Goal: Information Seeking & Learning: Learn about a topic

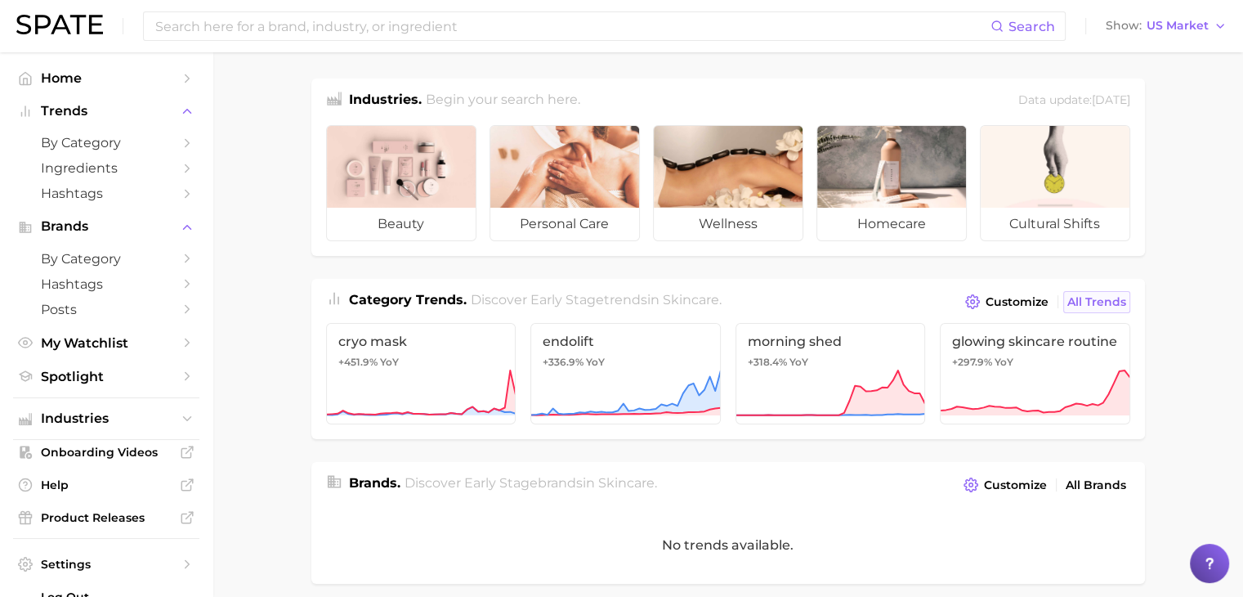
click at [1082, 302] on span "All Trends" at bounding box center [1096, 302] width 59 height 14
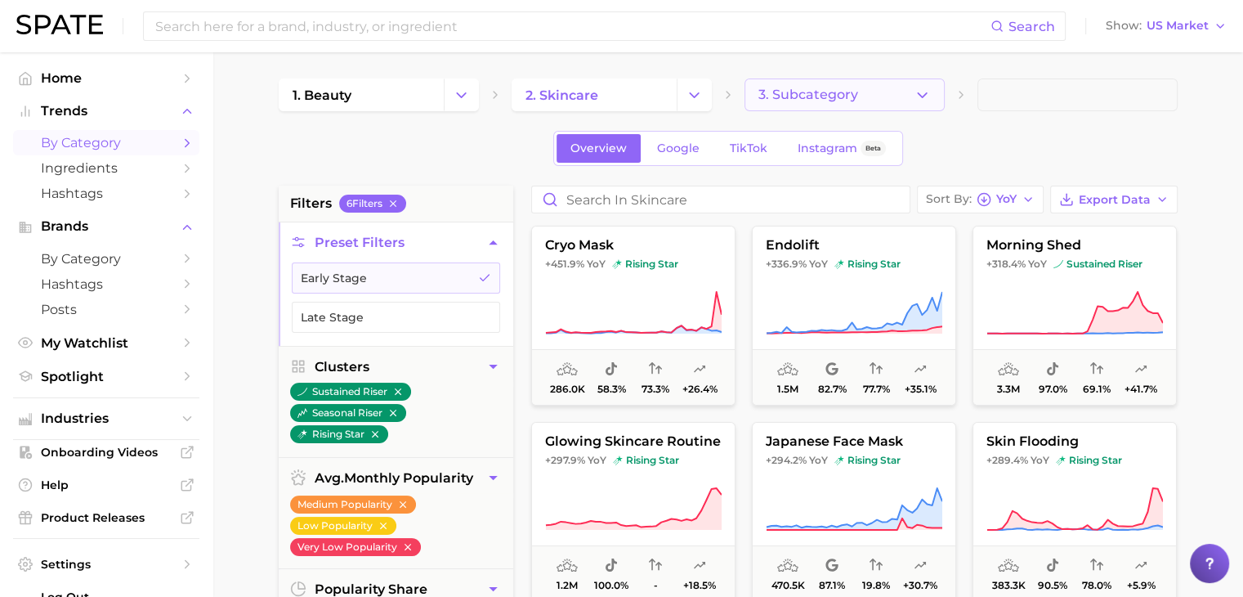
click at [912, 105] on button "3. Subcategory" at bounding box center [845, 94] width 200 height 33
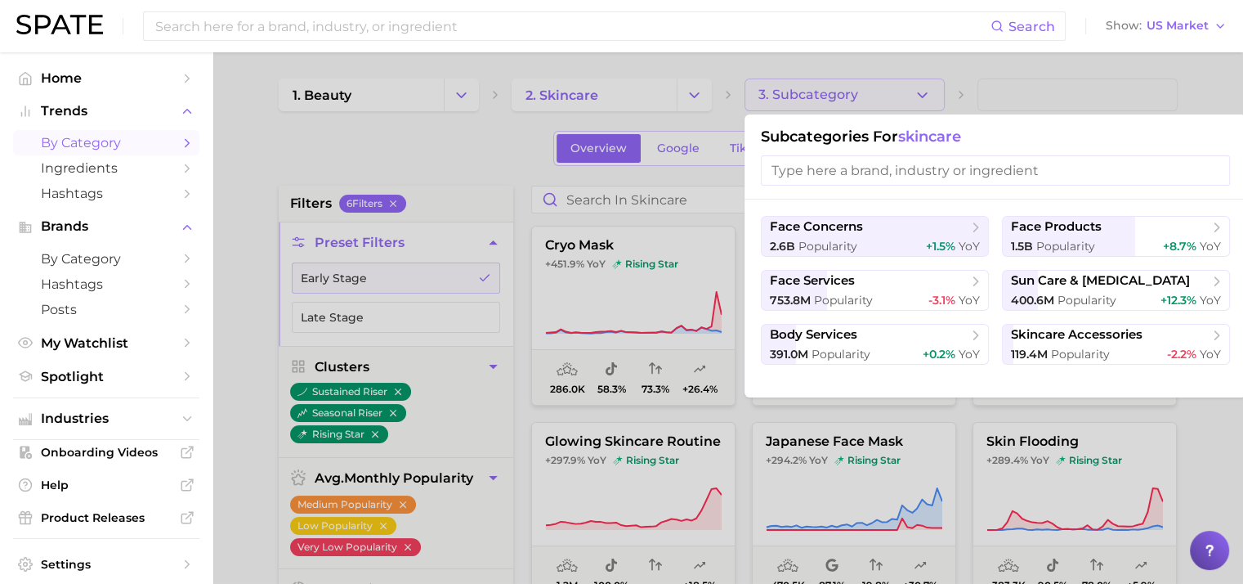
click at [1081, 96] on div at bounding box center [621, 292] width 1243 height 584
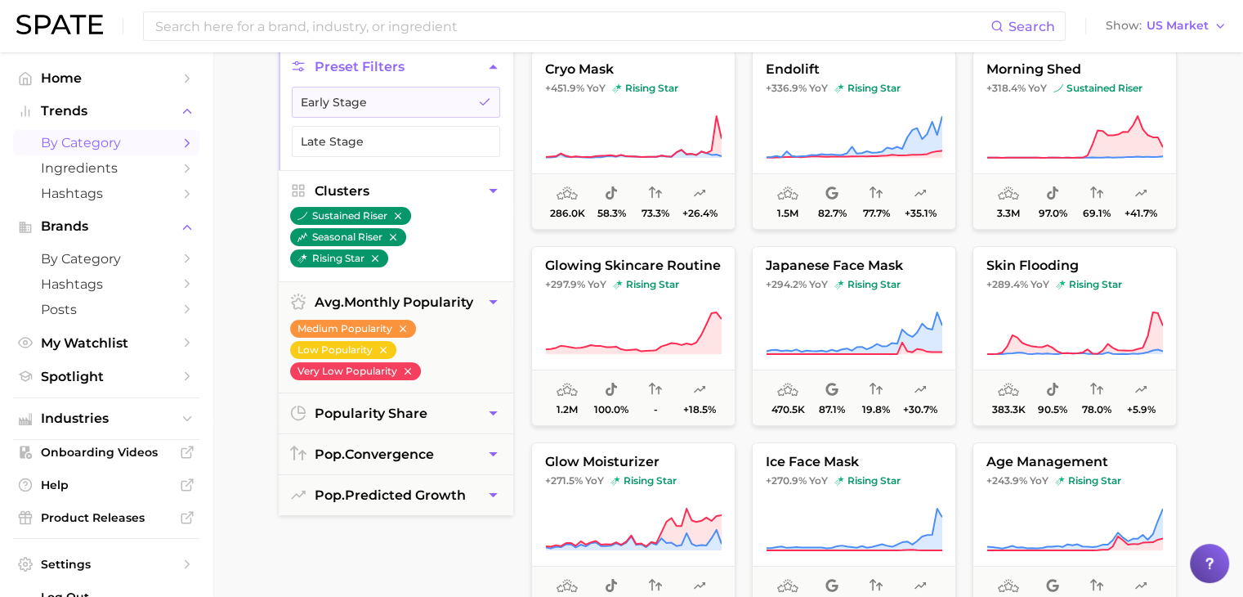
scroll to position [245, 0]
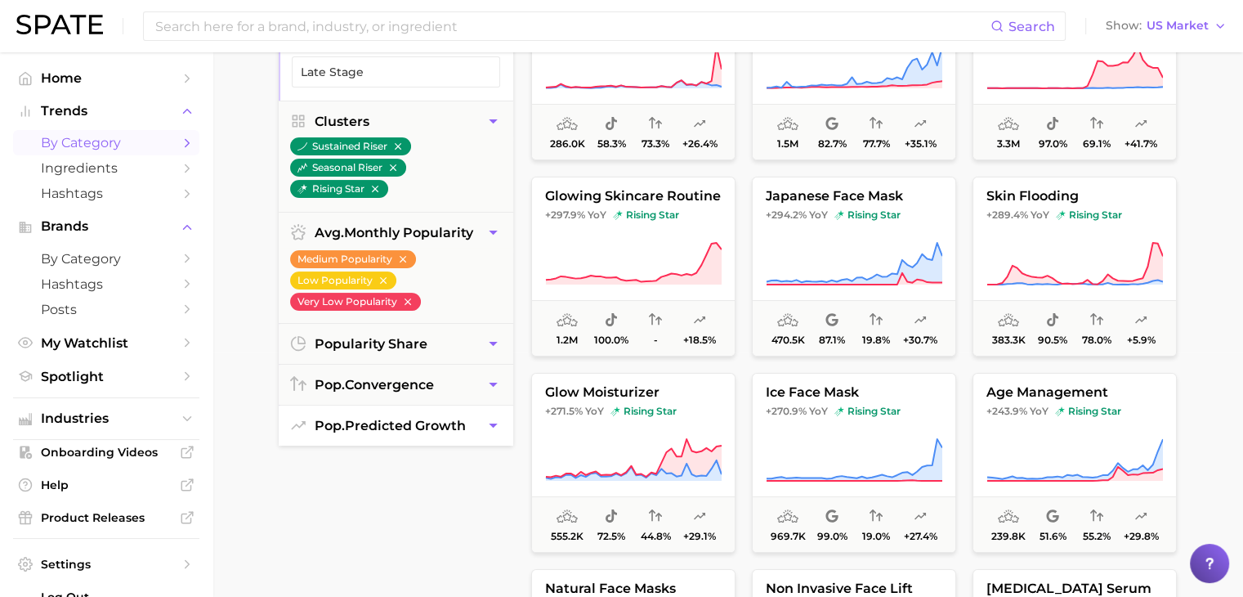
click at [414, 436] on button "pop. predicted growth" at bounding box center [396, 425] width 235 height 40
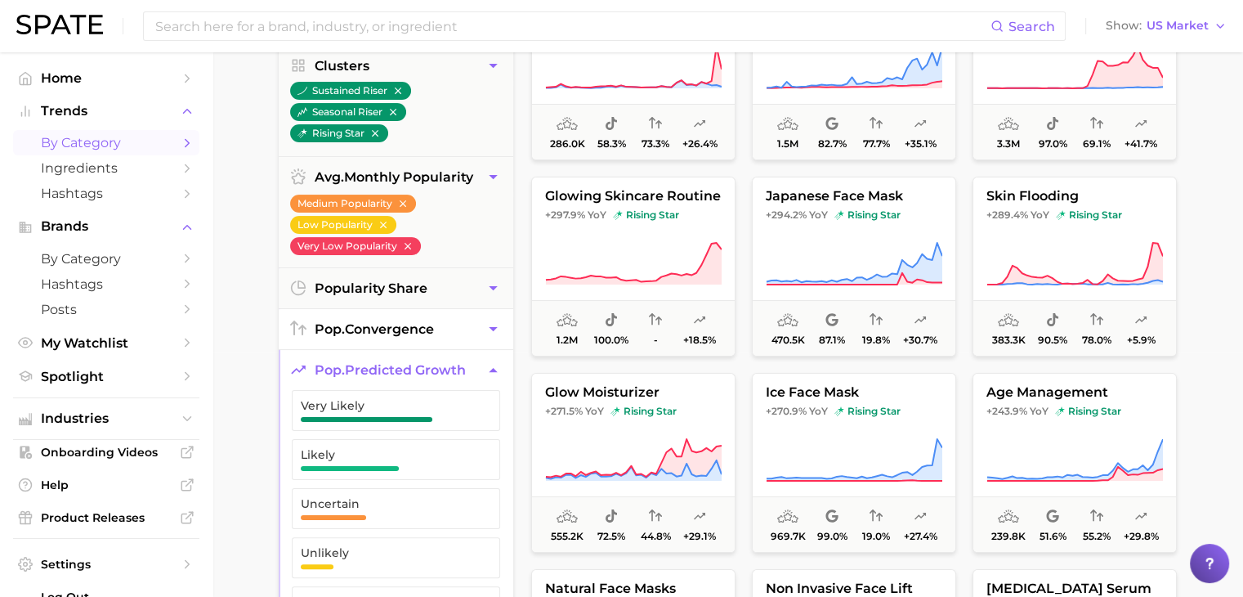
click at [418, 336] on button "pop. convergence" at bounding box center [396, 329] width 235 height 40
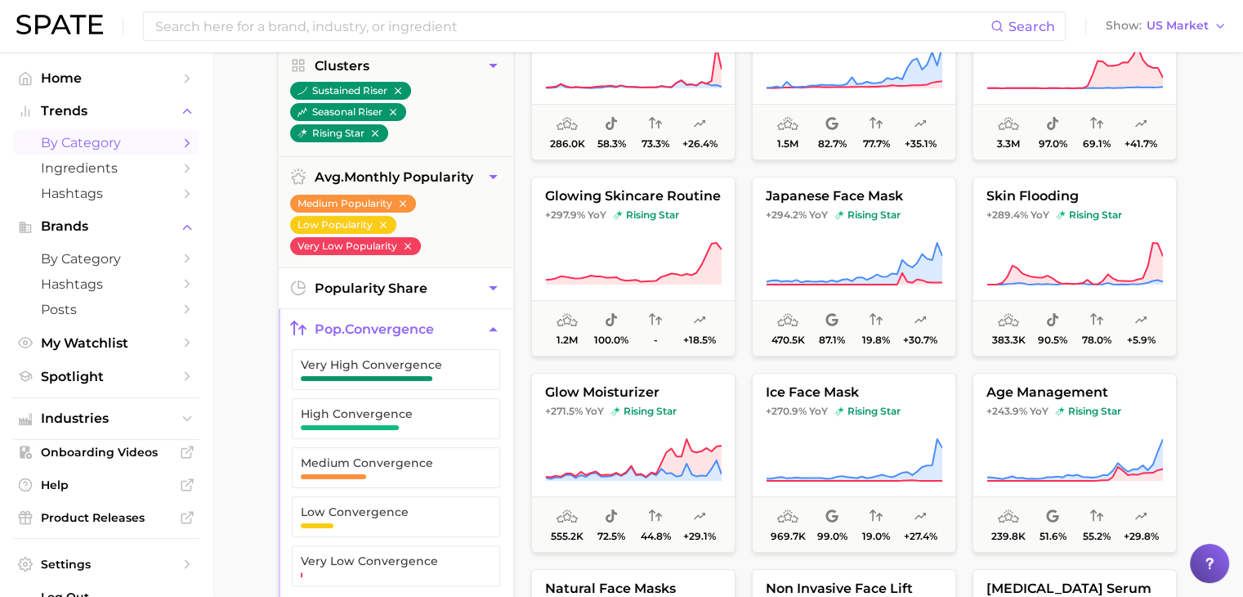
click at [422, 275] on button "popularity share" at bounding box center [396, 288] width 235 height 40
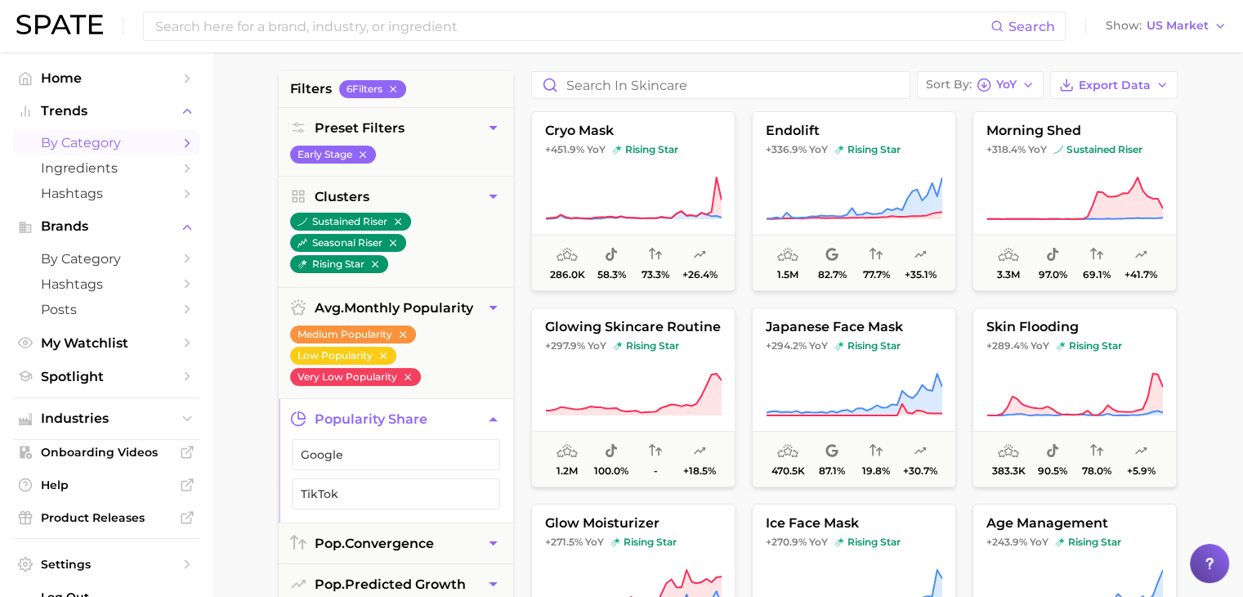
scroll to position [0, 0]
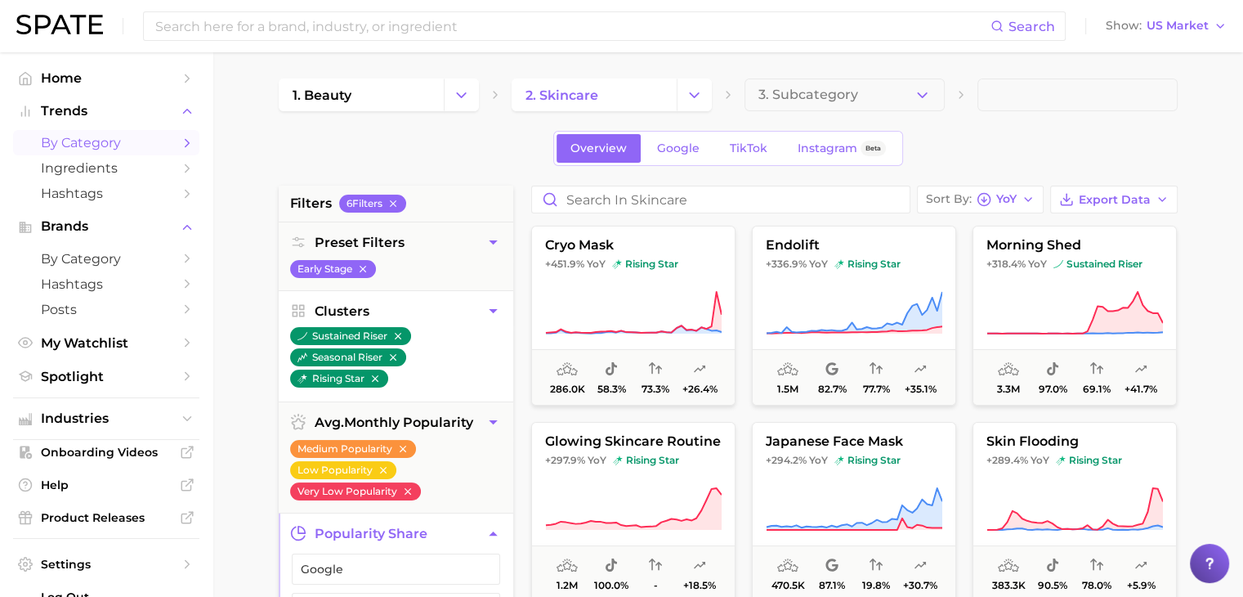
click at [427, 312] on button "Clusters" at bounding box center [396, 311] width 235 height 40
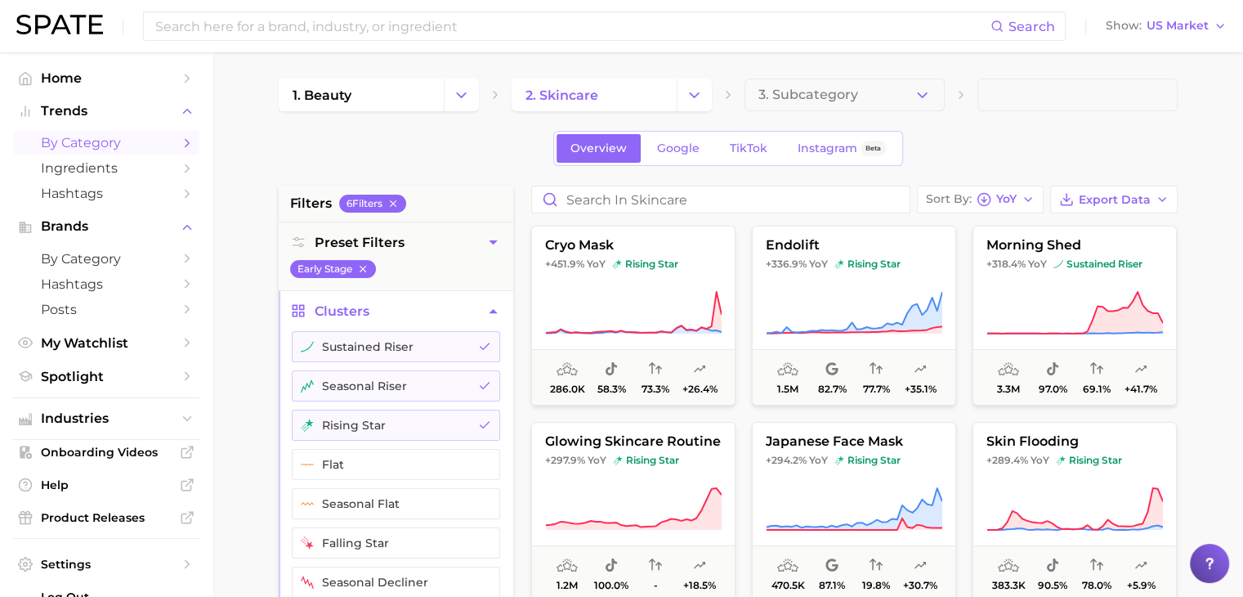
click at [860, 110] on button "3. Subcategory" at bounding box center [845, 94] width 200 height 33
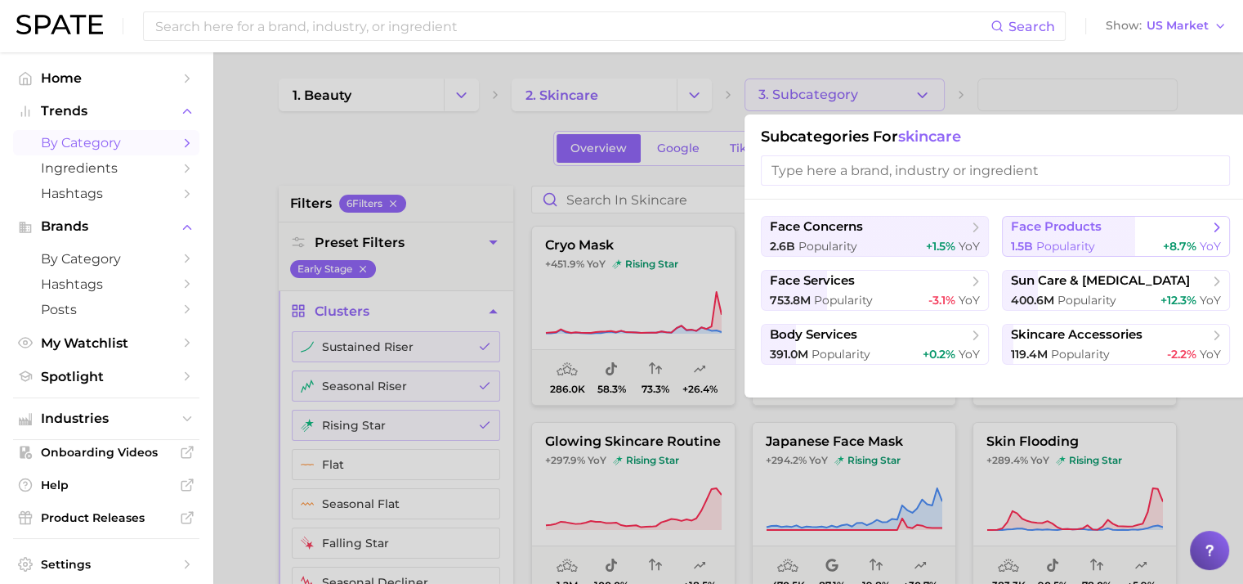
click at [1130, 248] on div "1.5b Popularity +8.7% YoY" at bounding box center [1116, 247] width 210 height 16
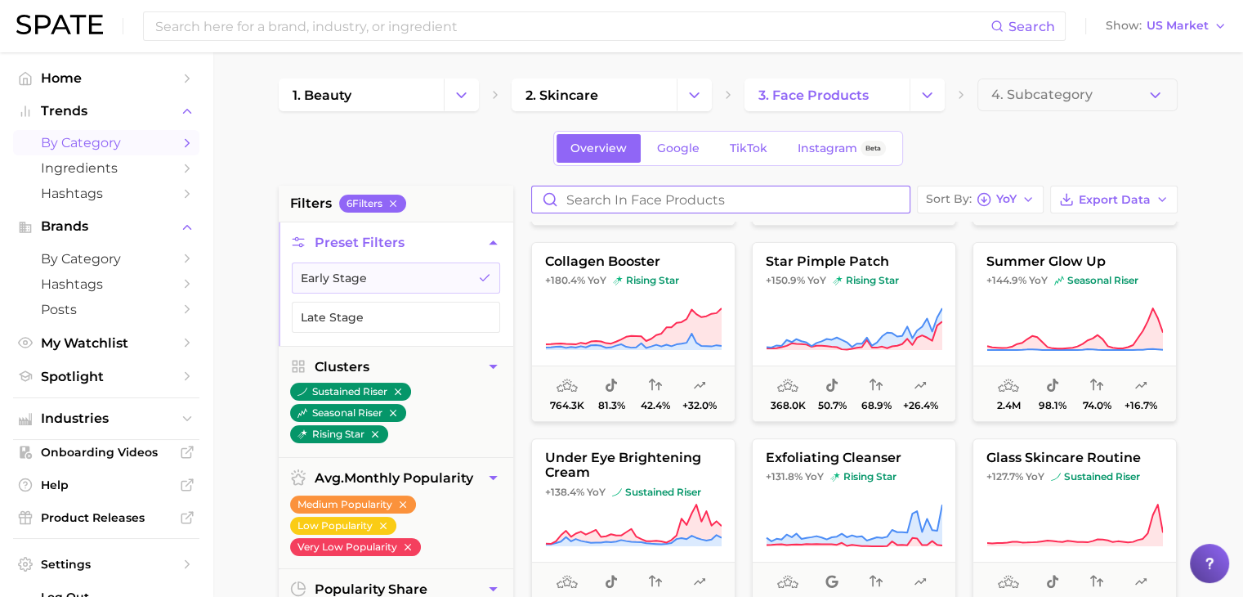
click at [727, 206] on input "Search in face products" at bounding box center [721, 199] width 378 height 26
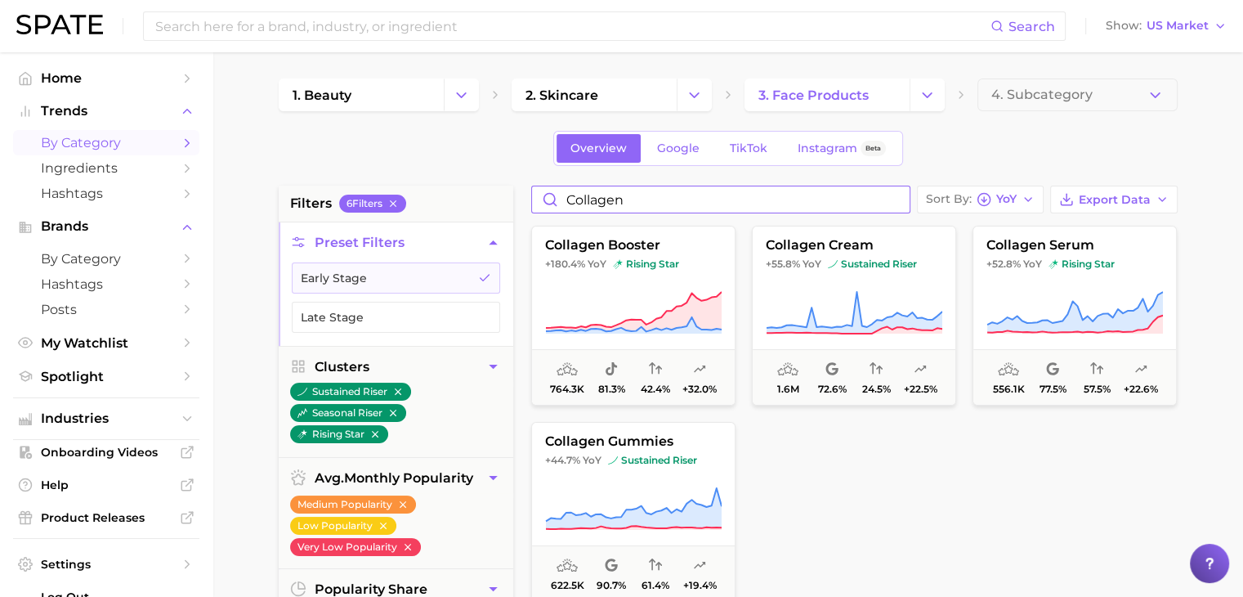
drag, startPoint x: 687, startPoint y: 210, endPoint x: 559, endPoint y: 195, distance: 128.3
click at [559, 195] on input "collagen" at bounding box center [721, 199] width 378 height 26
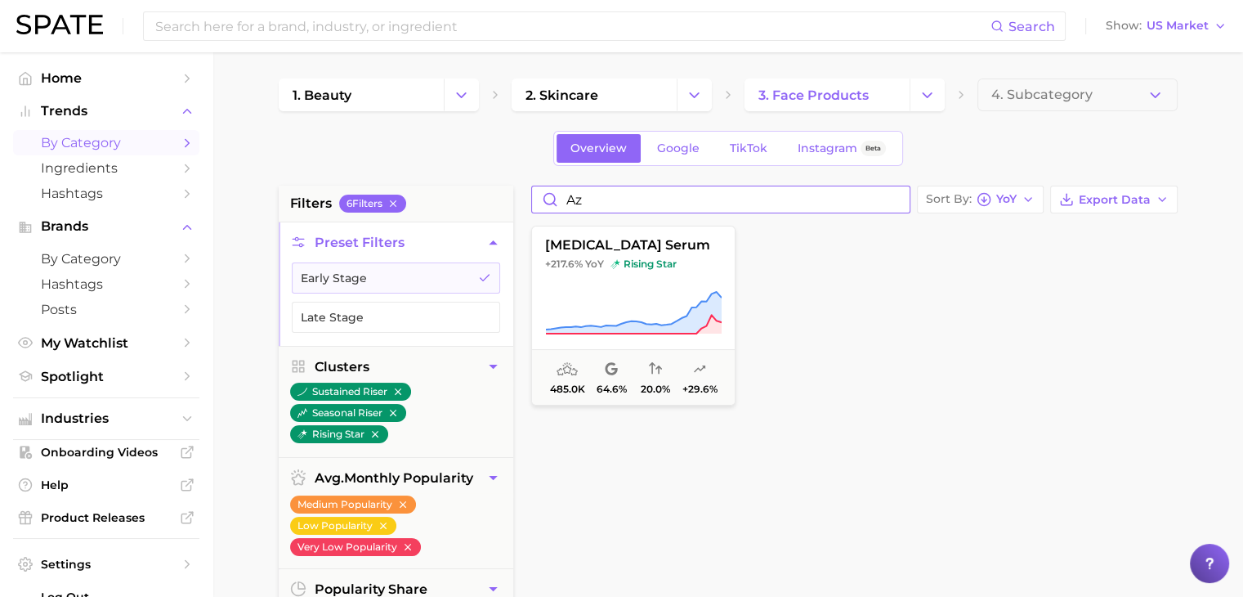
type input "a"
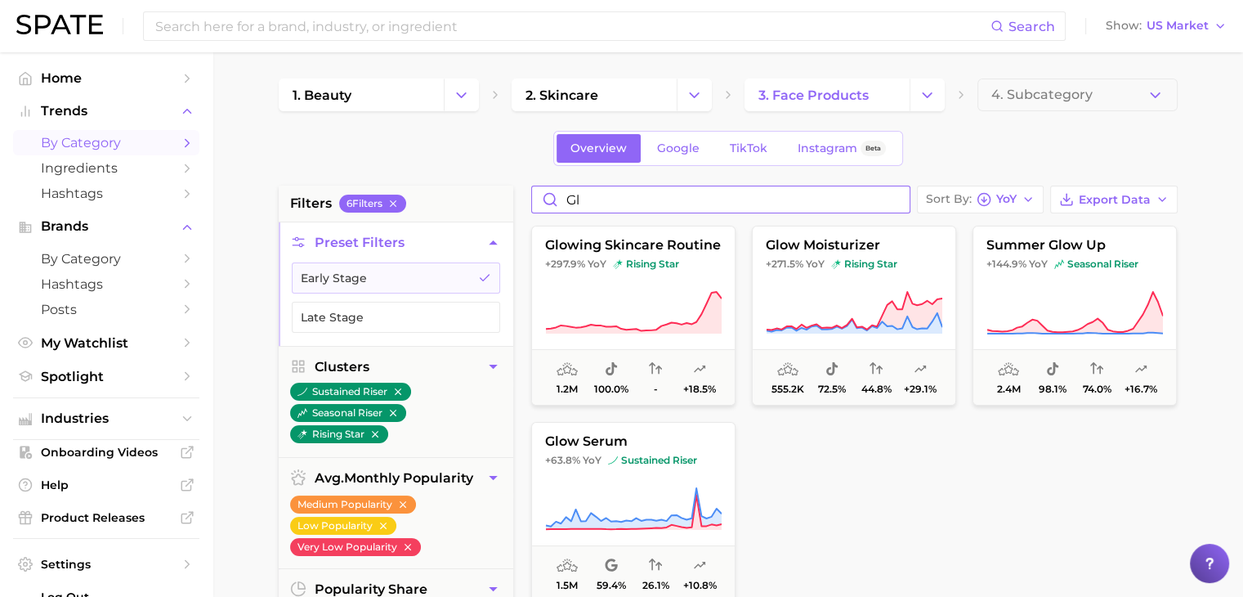
type input "g"
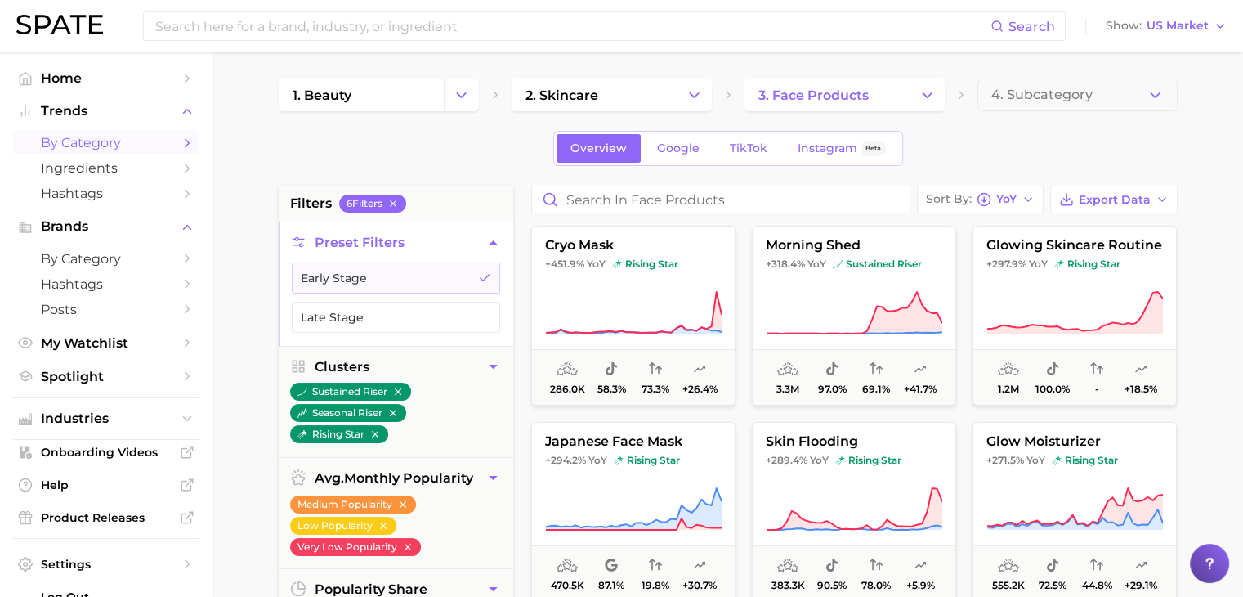
click at [470, 161] on div "Overview Google TikTok Instagram Beta" at bounding box center [728, 148] width 899 height 35
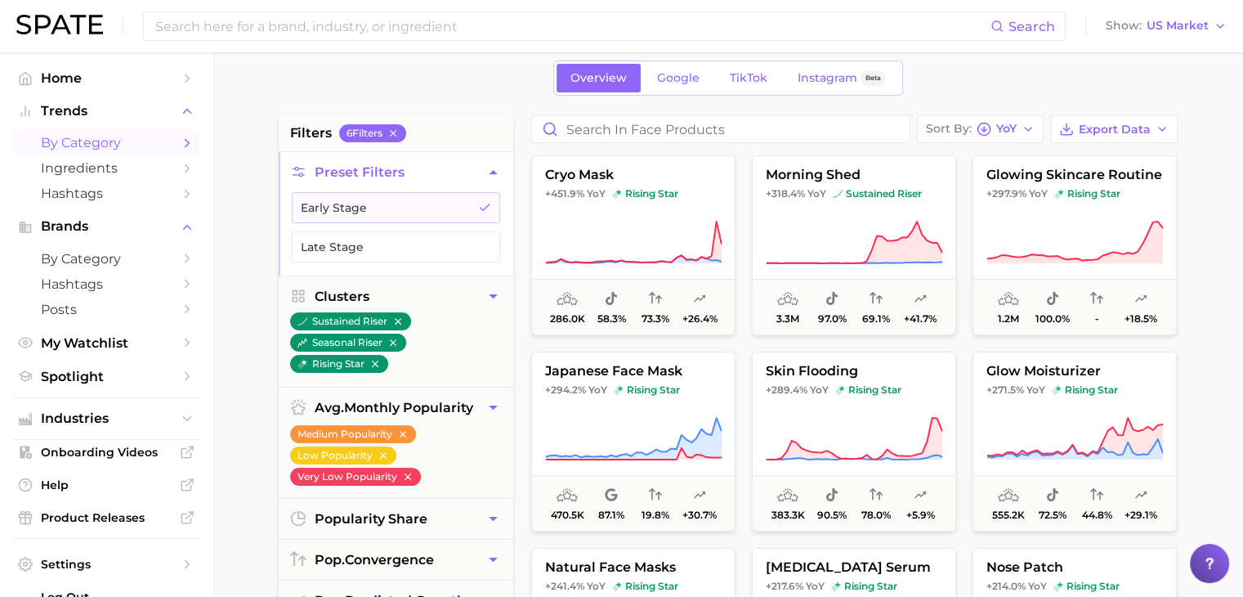
scroll to position [163, 0]
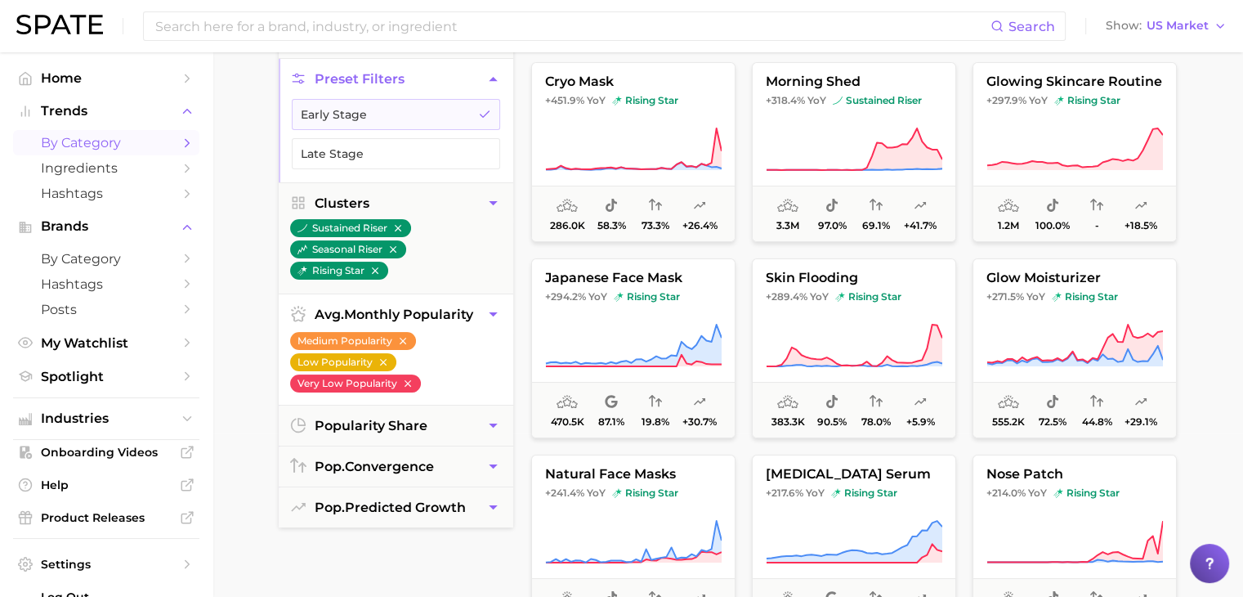
click at [381, 360] on icon "button" at bounding box center [382, 362] width 7 height 7
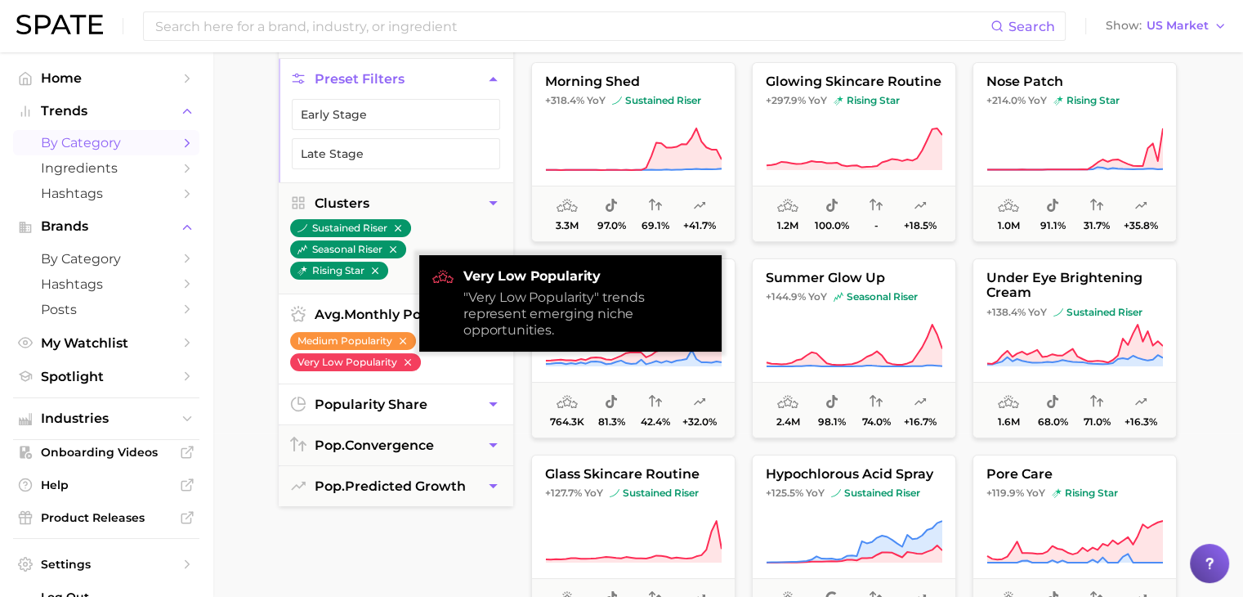
click at [423, 396] on span "popularity share" at bounding box center [371, 404] width 113 height 16
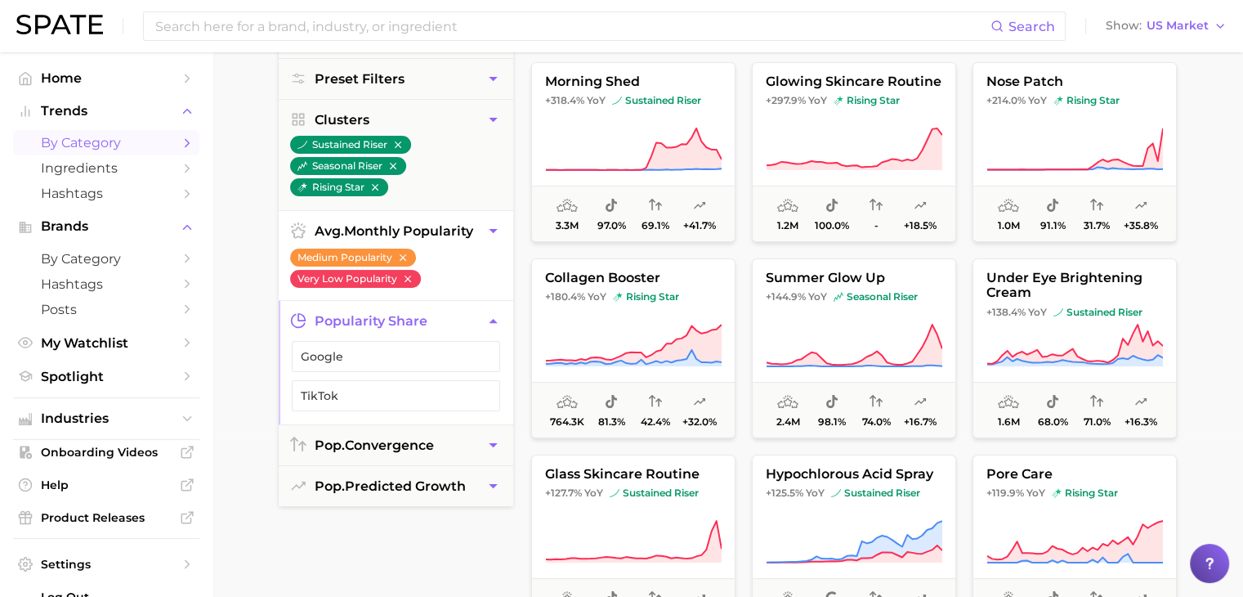
click at [457, 321] on button "popularity share" at bounding box center [396, 321] width 235 height 40
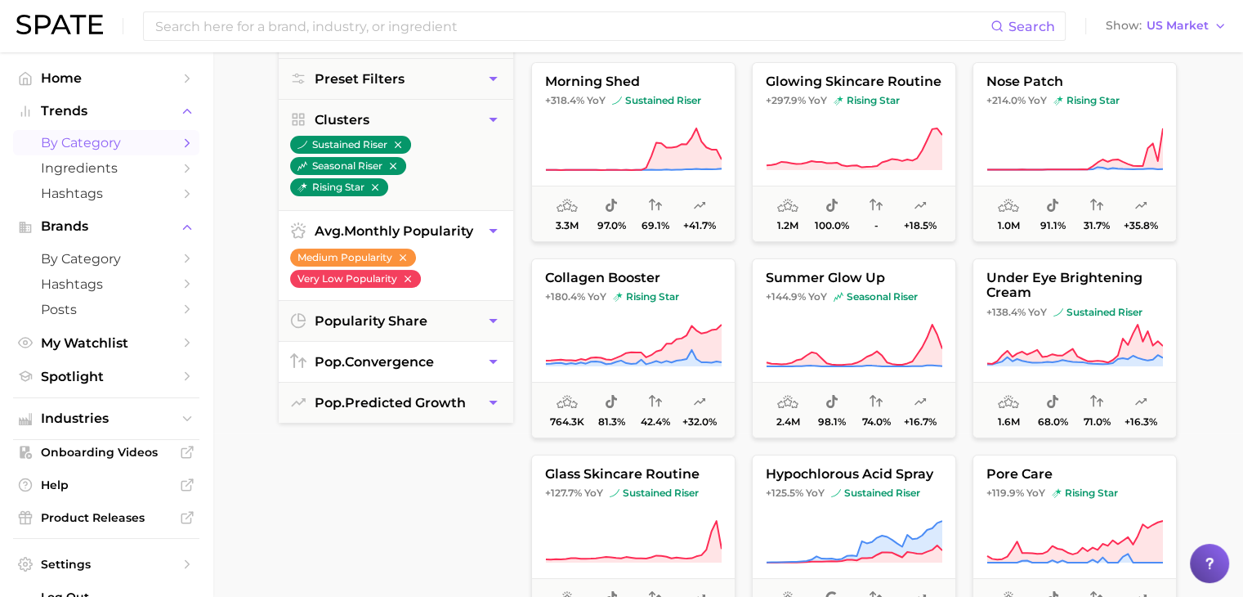
click at [444, 358] on button "pop. convergence" at bounding box center [396, 362] width 235 height 40
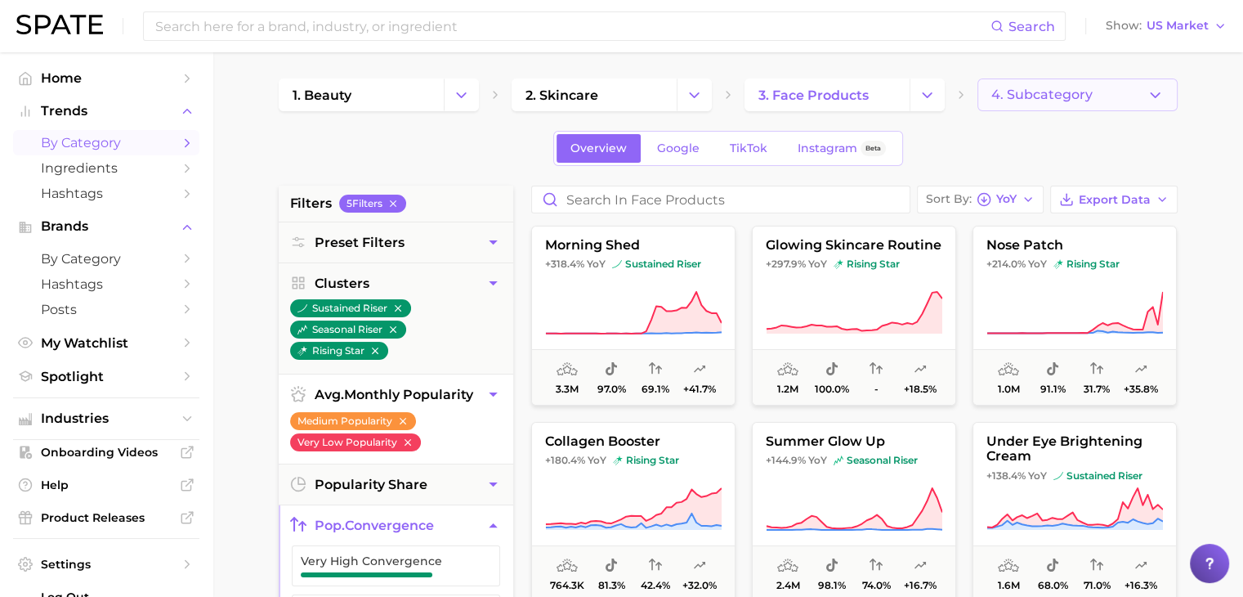
click at [1063, 95] on span "4. Subcategory" at bounding box center [1041, 94] width 101 height 15
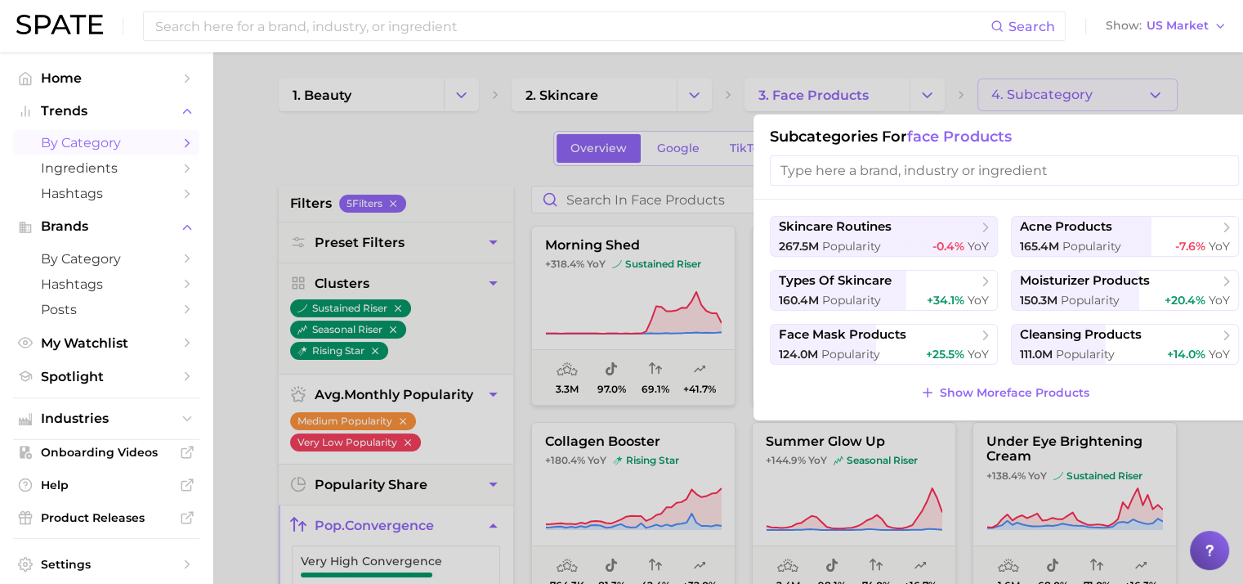
click at [897, 54] on div at bounding box center [621, 292] width 1243 height 584
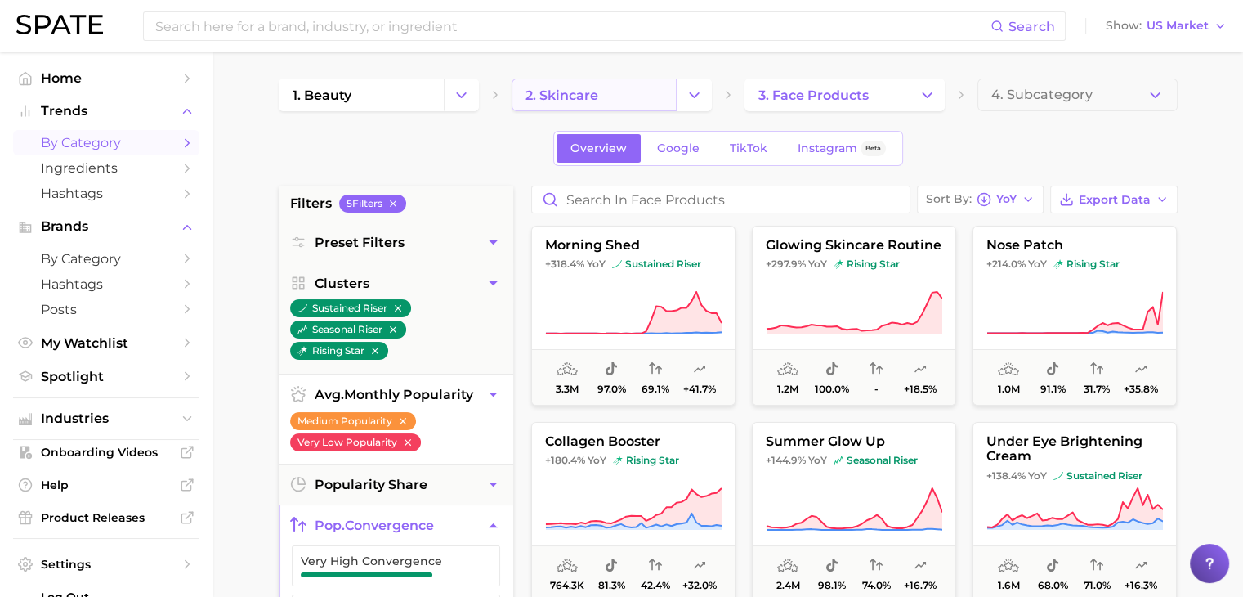
click at [642, 83] on link "2. skincare" at bounding box center [594, 94] width 165 height 33
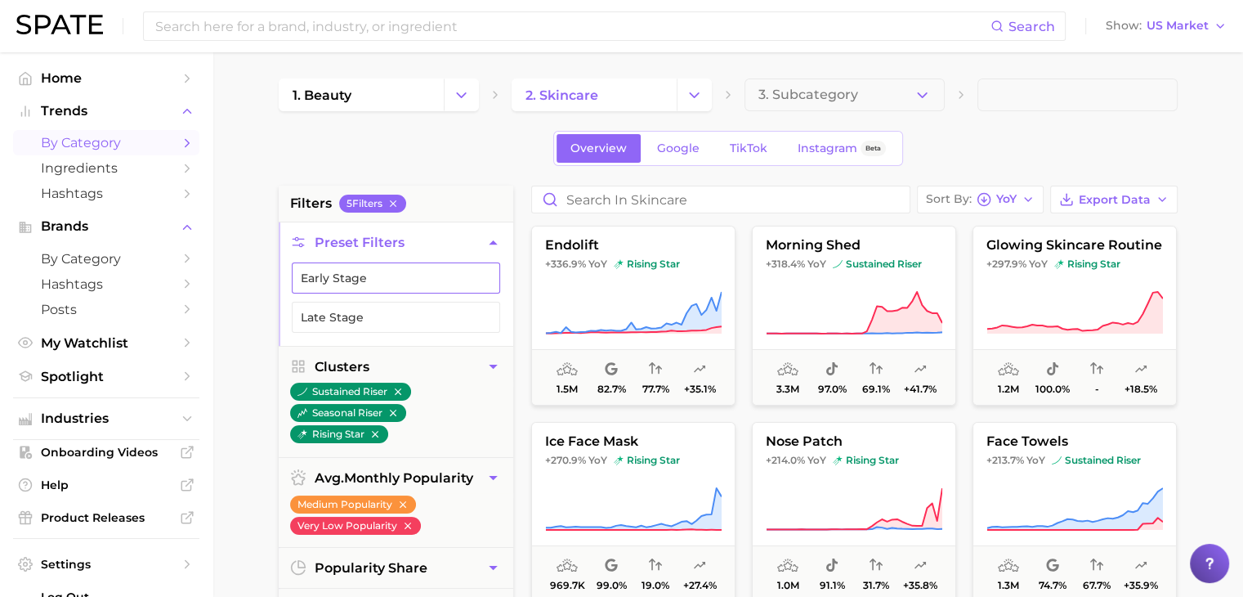
click at [436, 278] on button "Early Stage" at bounding box center [396, 277] width 208 height 31
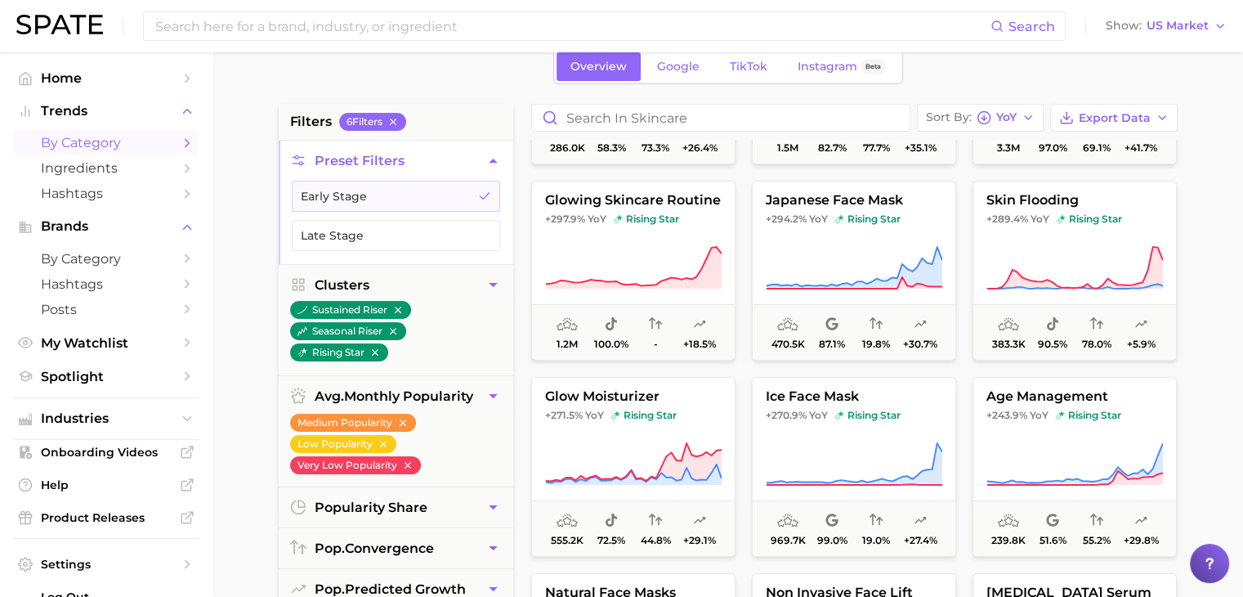
scroll to position [163, 0]
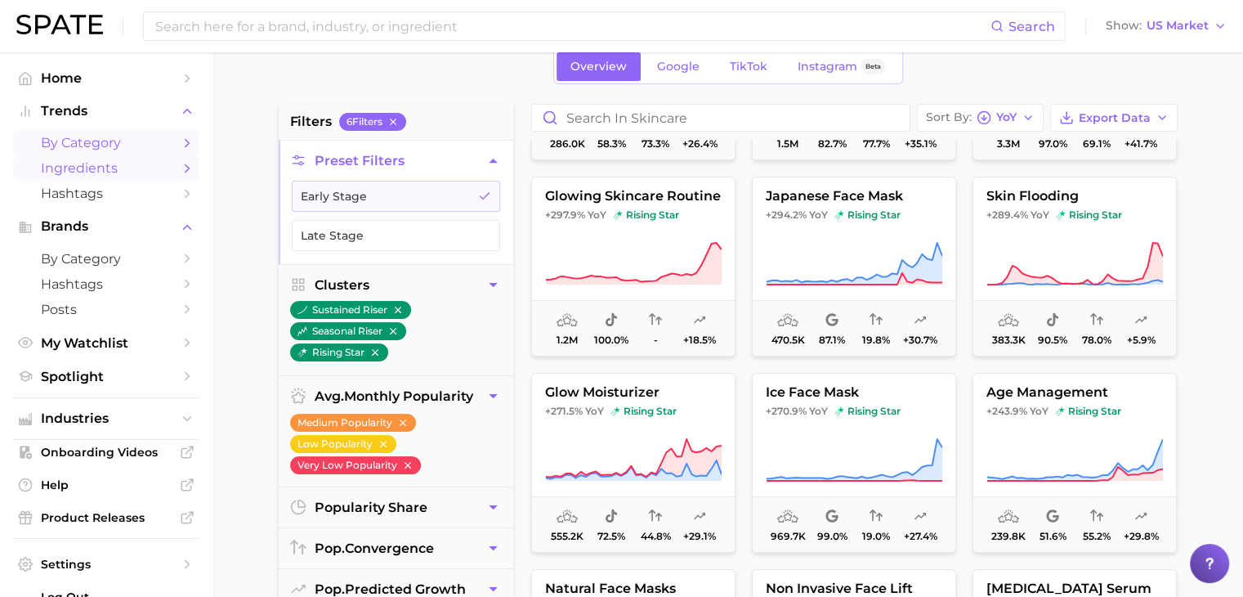
click at [136, 174] on span "Ingredients" at bounding box center [106, 168] width 131 height 16
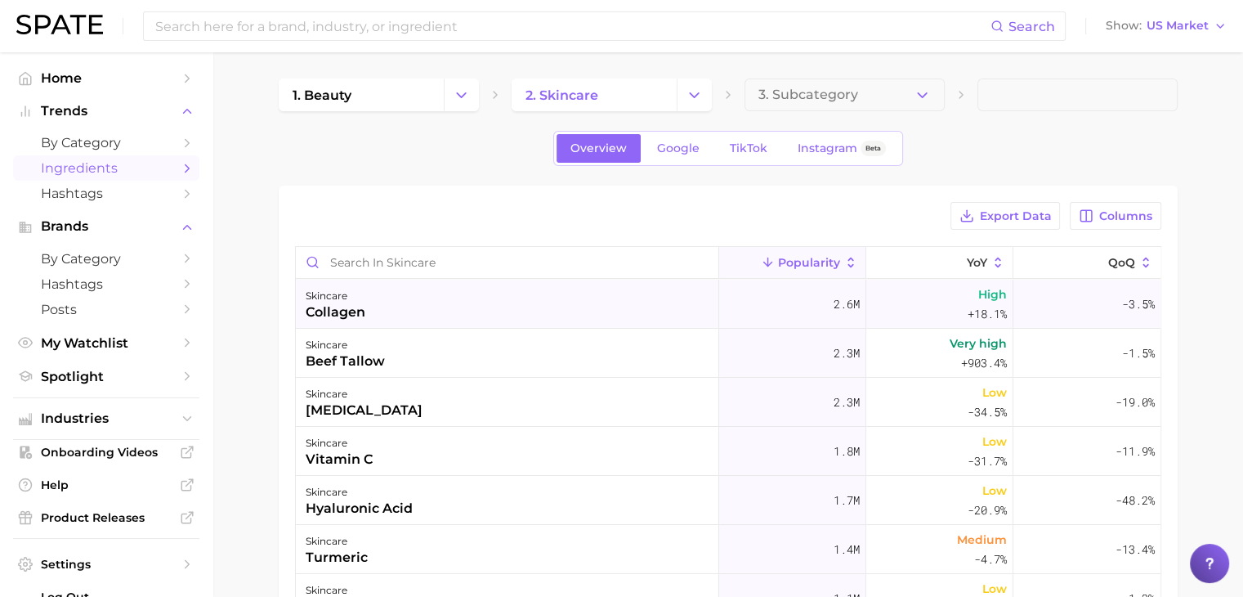
click at [497, 298] on div "skincare collagen" at bounding box center [507, 304] width 423 height 49
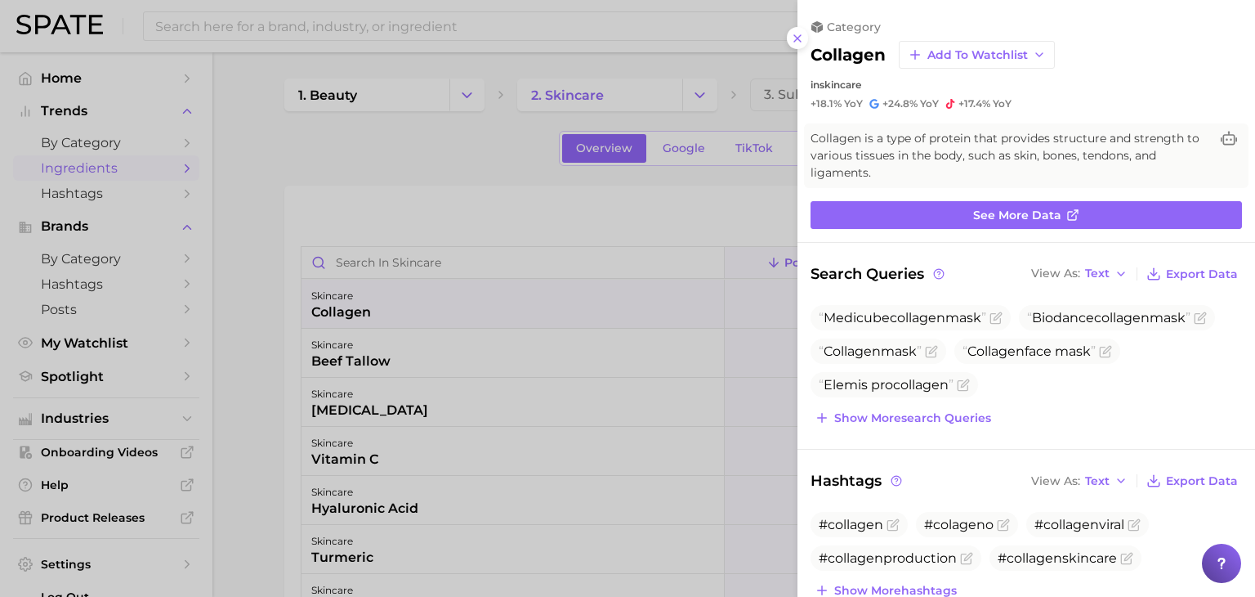
click at [398, 231] on div at bounding box center [627, 298] width 1255 height 597
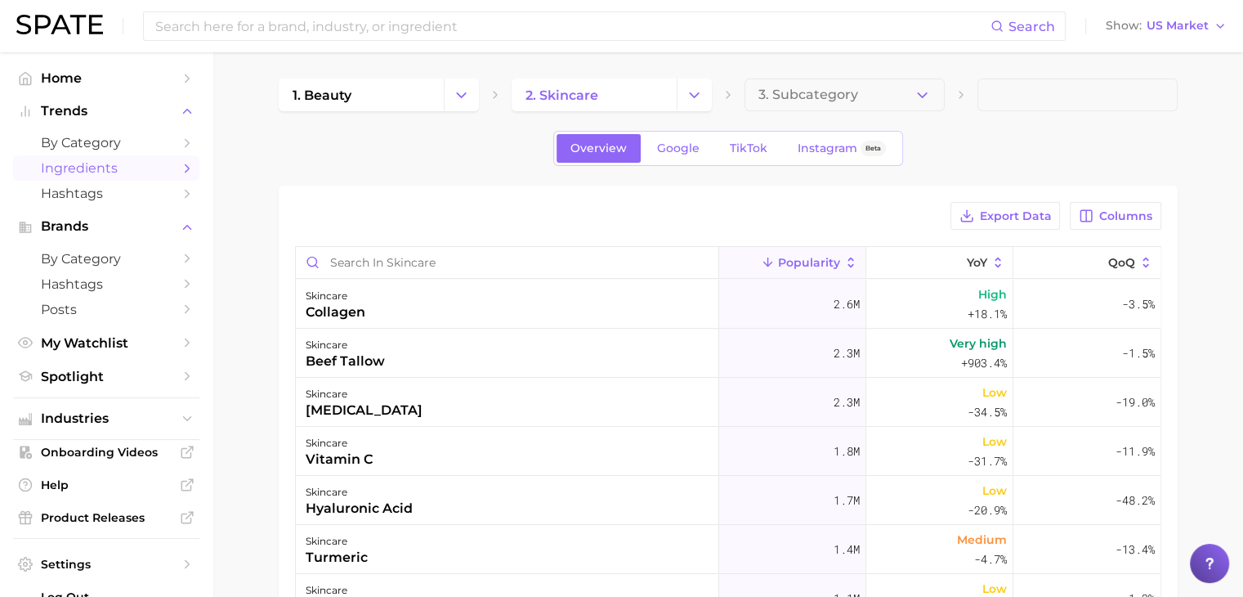
click at [807, 264] on span "Popularity" at bounding box center [809, 262] width 62 height 13
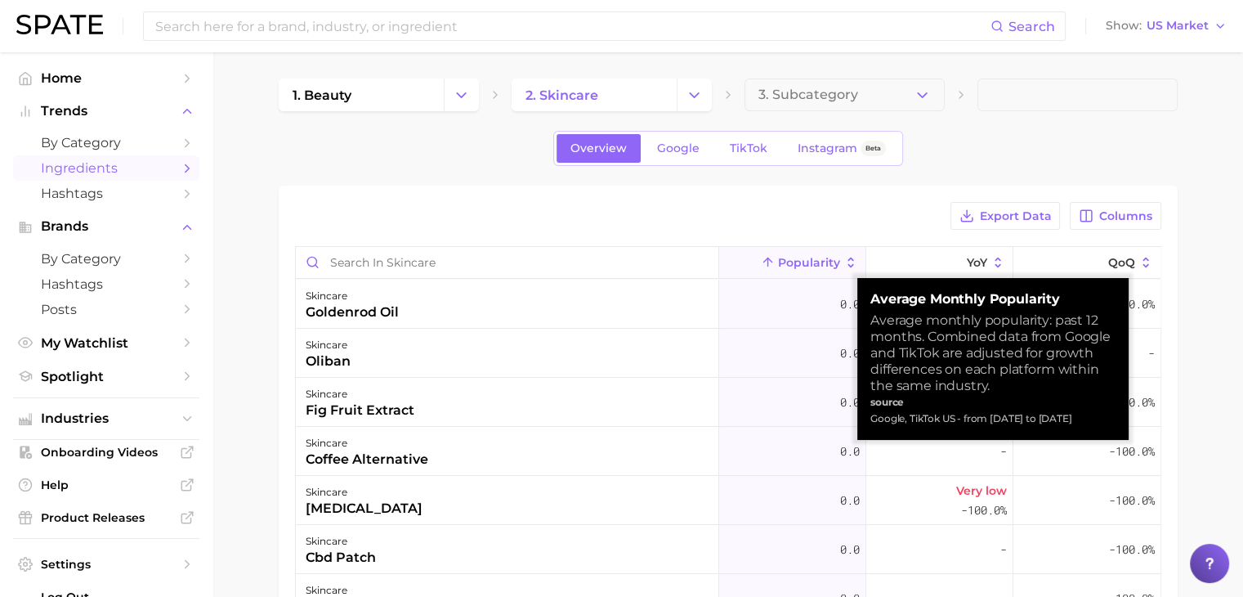
click at [838, 184] on div "1. beauty 2. skincare 3. Subcategory Overview Google TikTok Instagram Beta Expo…" at bounding box center [728, 468] width 899 height 781
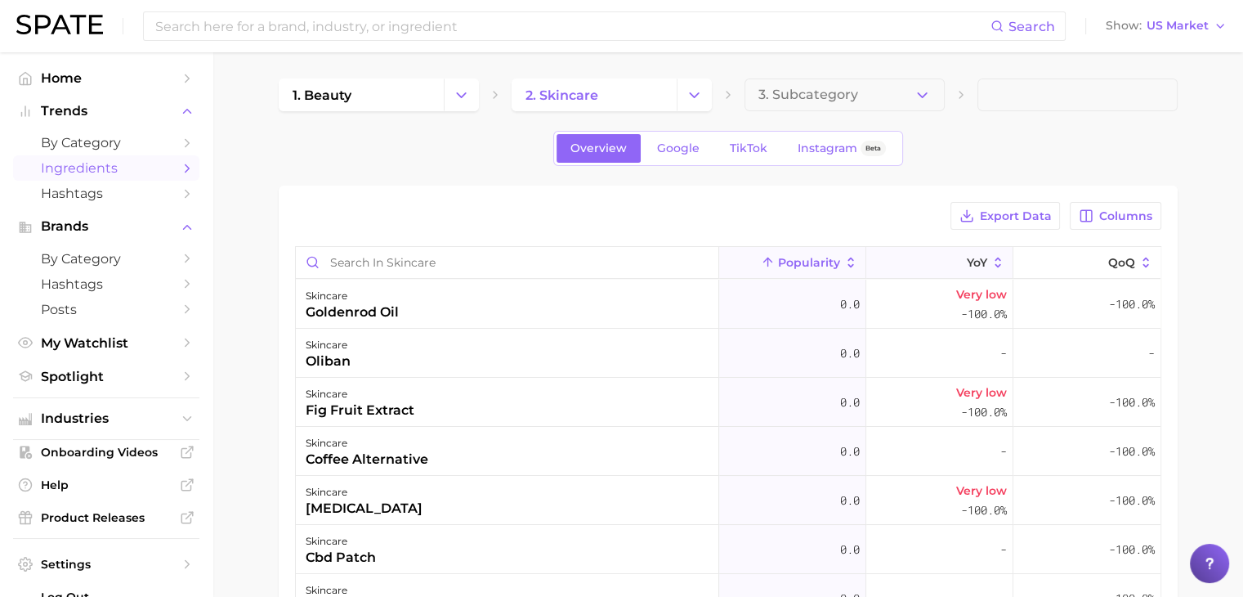
click at [924, 256] on button "YoY" at bounding box center [939, 263] width 147 height 32
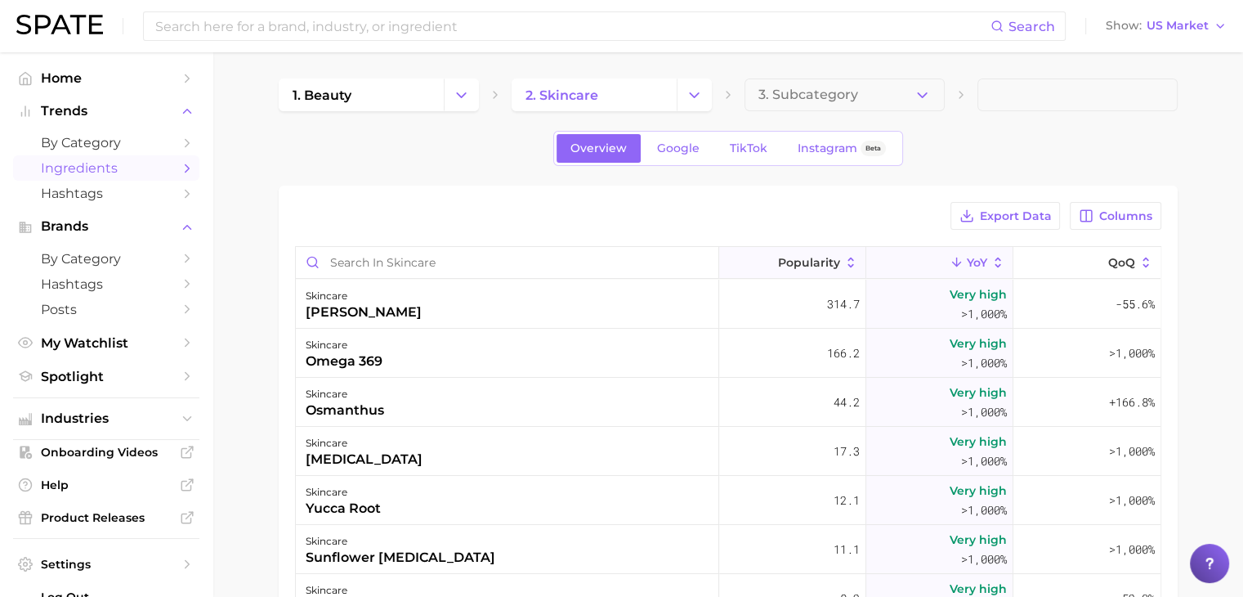
click at [809, 253] on button "Popularity" at bounding box center [792, 263] width 147 height 32
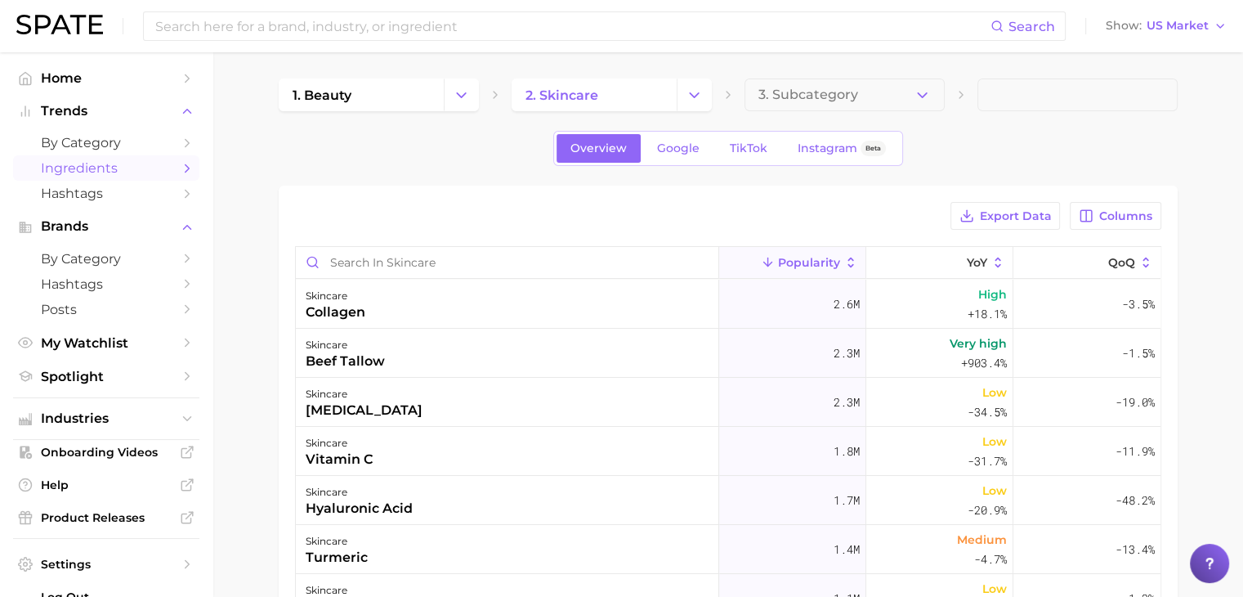
click at [870, 207] on div "Export Data Columns" at bounding box center [728, 216] width 866 height 28
click at [963, 129] on div "1. beauty 2. skincare 3. Subcategory Overview Google TikTok Instagram Beta Expo…" at bounding box center [728, 468] width 899 height 781
